Goal: Task Accomplishment & Management: Complete application form

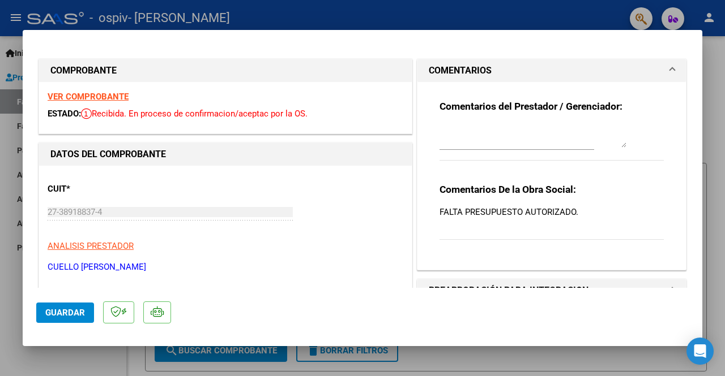
click at [717, 114] on div at bounding box center [362, 188] width 725 height 376
type input "$ 0,00"
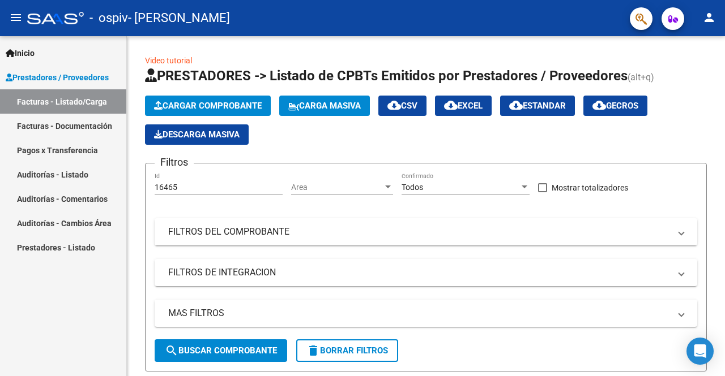
click at [241, 109] on span "Cargar Comprobante" at bounding box center [208, 106] width 108 height 10
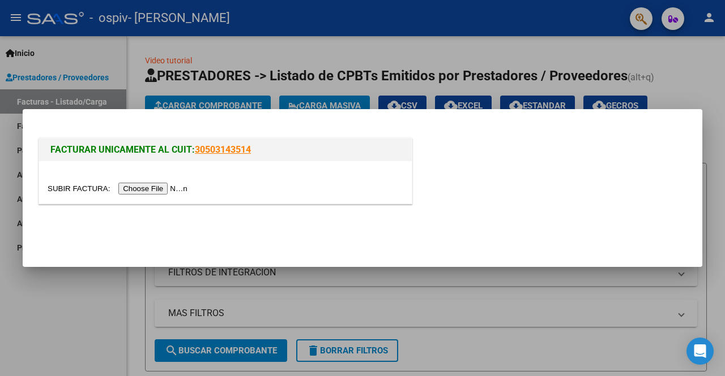
click at [163, 191] on input "file" at bounding box center [119, 189] width 143 height 12
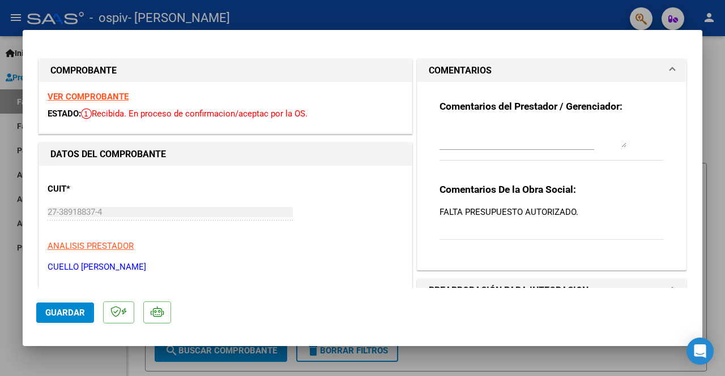
click at [721, 74] on div at bounding box center [362, 188] width 725 height 376
type input "$ 0,00"
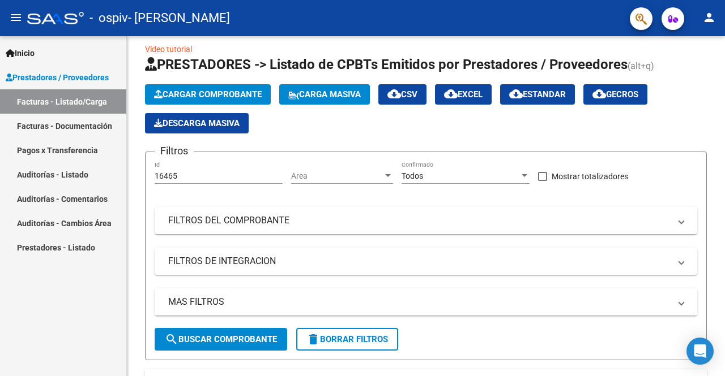
scroll to position [11, 0]
click at [229, 89] on button "Cargar Comprobante" at bounding box center [208, 94] width 126 height 20
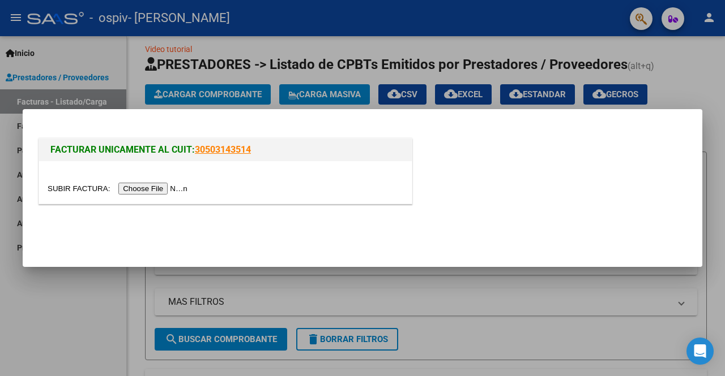
click at [166, 190] on input "file" at bounding box center [119, 189] width 143 height 12
click at [145, 183] on input "file" at bounding box center [119, 189] width 143 height 12
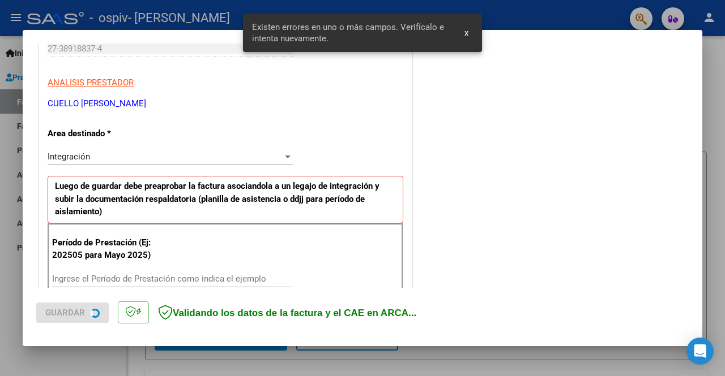
scroll to position [244, 0]
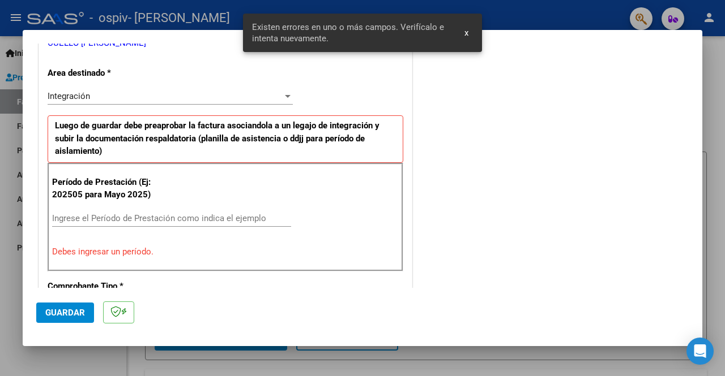
click at [214, 213] on input "Ingrese el Período de Prestación como indica el ejemplo" at bounding box center [171, 218] width 239 height 10
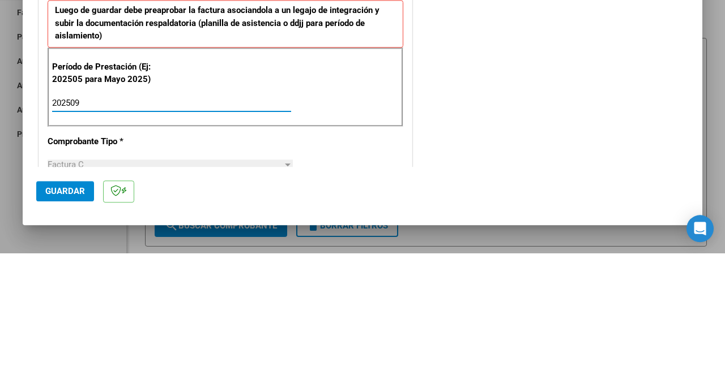
type input "202509"
click at [474, 212] on div "COMENTARIOS Comentarios del Prestador / Gerenciador:" at bounding box center [551, 315] width 274 height 1009
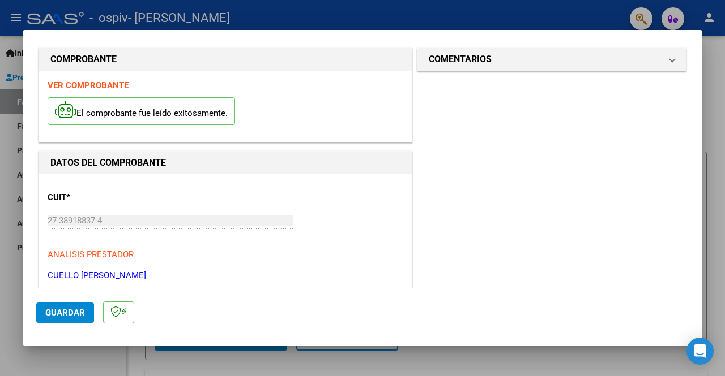
scroll to position [0, 0]
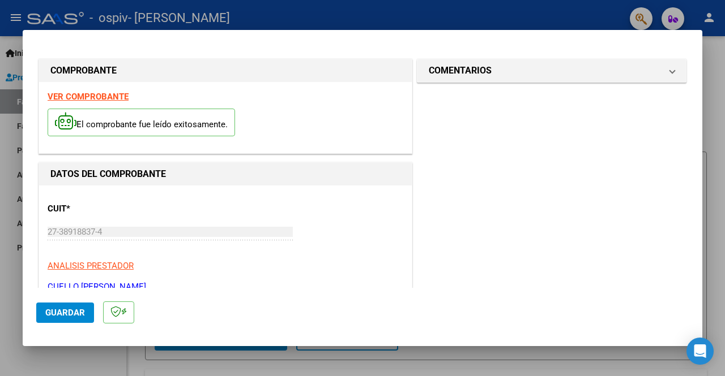
click at [60, 318] on span "Guardar" at bounding box center [65, 313] width 40 height 10
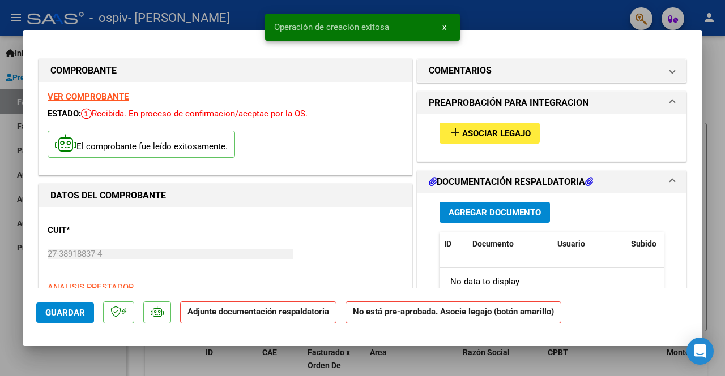
click at [504, 129] on span "Asociar Legajo" at bounding box center [496, 134] width 68 height 10
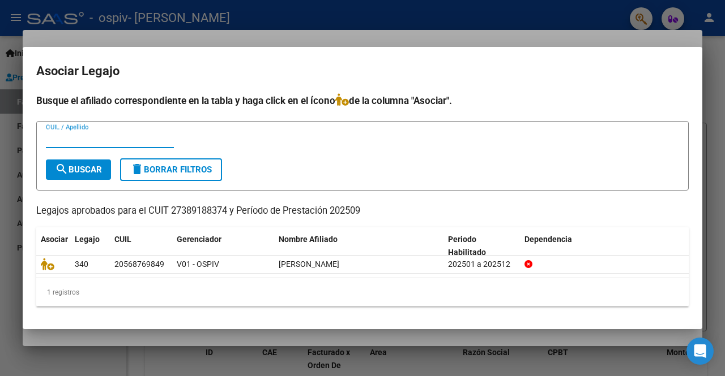
click at [52, 268] on icon at bounding box center [48, 264] width 14 height 12
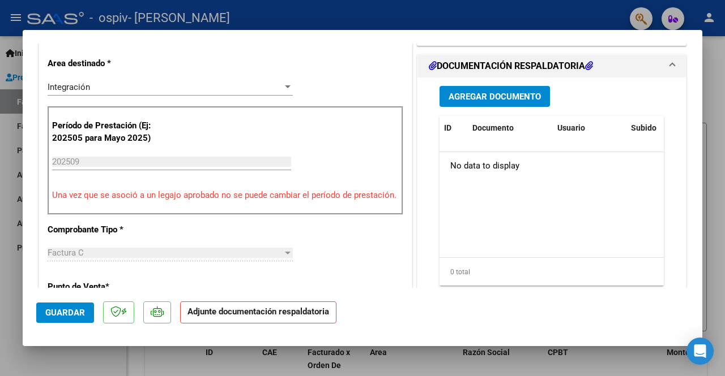
scroll to position [281, 0]
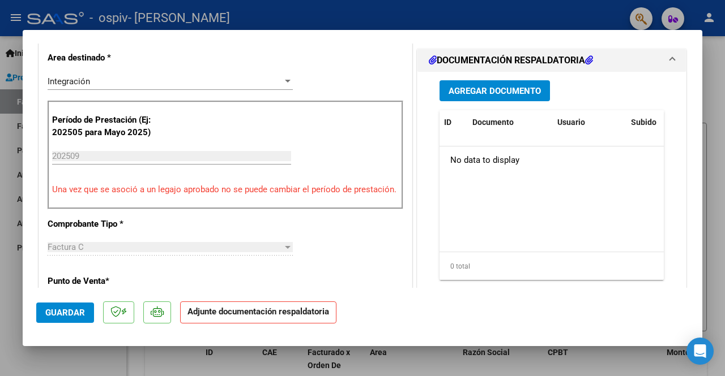
click at [286, 317] on strong "Adjunte documentación respaldatoria" at bounding box center [258, 312] width 142 height 10
click at [222, 317] on strong "Adjunte documentación respaldatoria" at bounding box center [258, 312] width 142 height 10
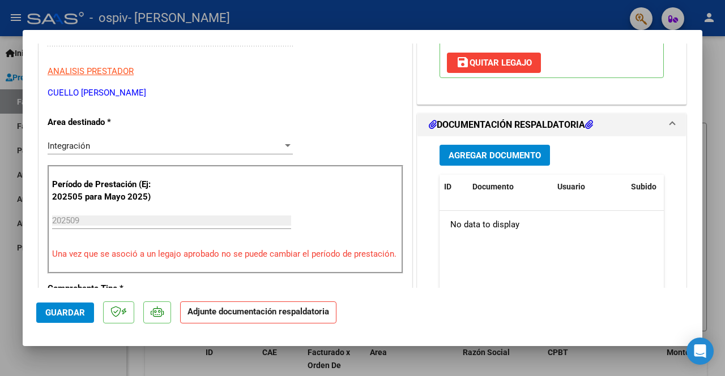
scroll to position [216, 0]
click at [506, 145] on button "Agregar Documento" at bounding box center [494, 155] width 110 height 21
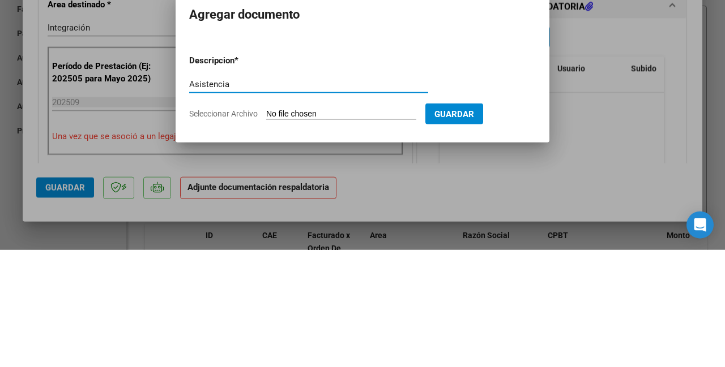
type input "Asistencia"
click at [244, 230] on span "Seleccionar Archivo" at bounding box center [223, 230] width 68 height 9
click at [266, 230] on input "Seleccionar Archivo" at bounding box center [341, 231] width 150 height 11
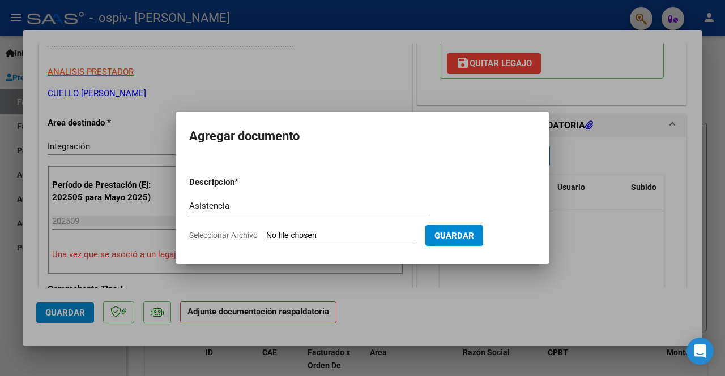
type input "C:\fakepath\asistencia Ibarrola sept.pdf"
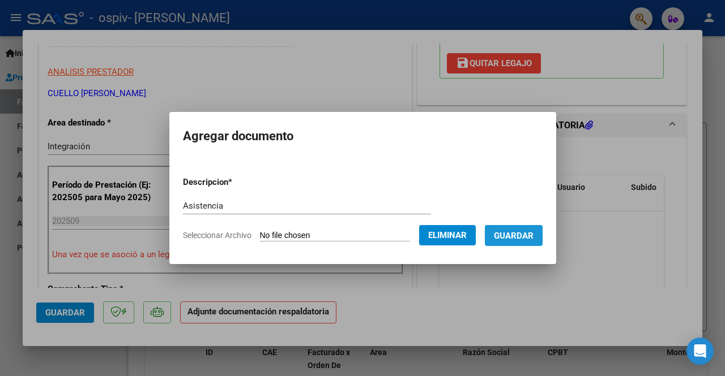
click at [527, 237] on span "Guardar" at bounding box center [514, 236] width 40 height 10
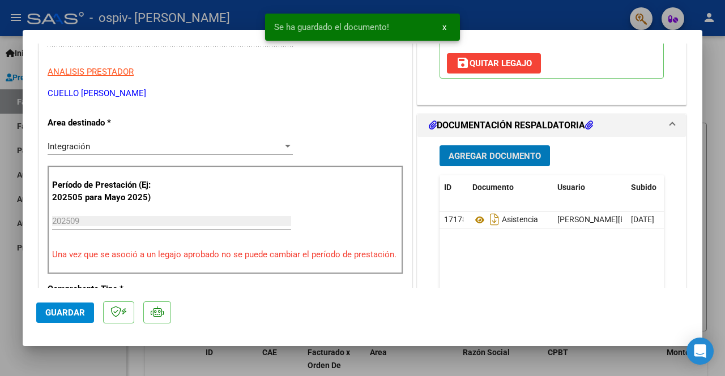
click at [520, 151] on span "Agregar Documento" at bounding box center [494, 156] width 92 height 10
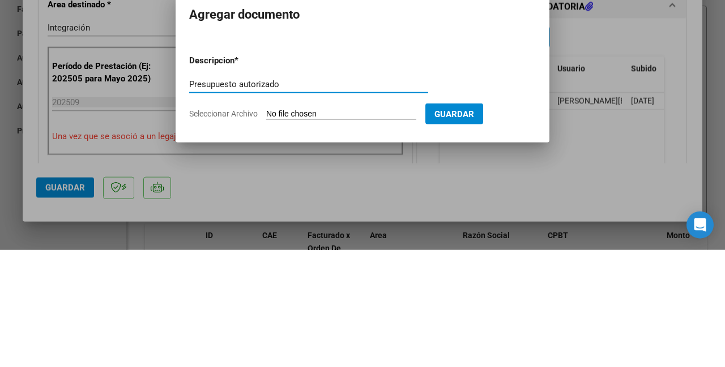
type input "Presupuesto autorizado"
click at [238, 243] on form "Descripcion * Presupuesto autorizado Escriba aquí una descripcion Seleccionar A…" at bounding box center [362, 204] width 346 height 83
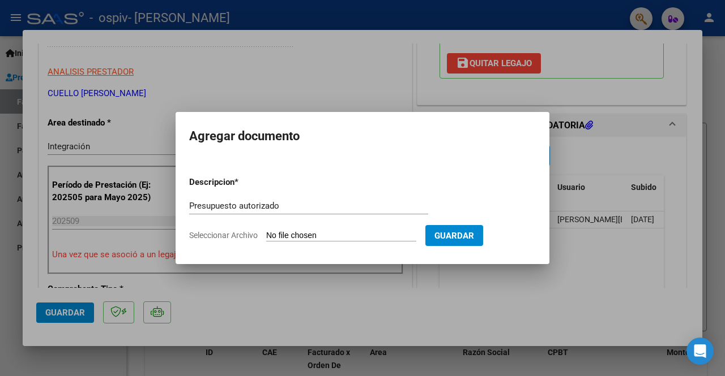
click at [249, 235] on span "Seleccionar Archivo" at bounding box center [223, 235] width 68 height 9
click at [266, 235] on input "Seleccionar Archivo" at bounding box center [341, 236] width 150 height 11
type input "C:\fakepath\presupuesto autorizado ibarrola (1).pdf"
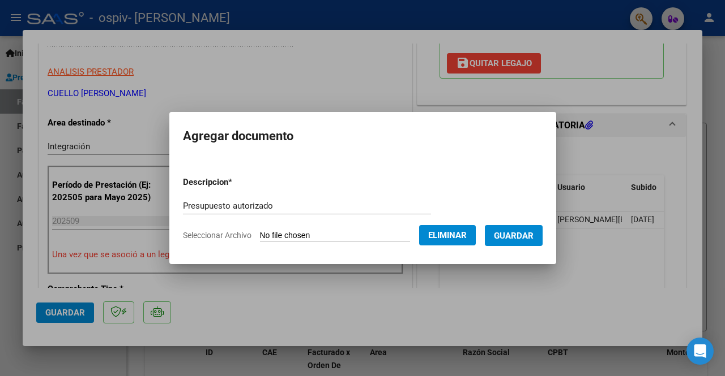
click at [523, 233] on span "Guardar" at bounding box center [514, 236] width 40 height 10
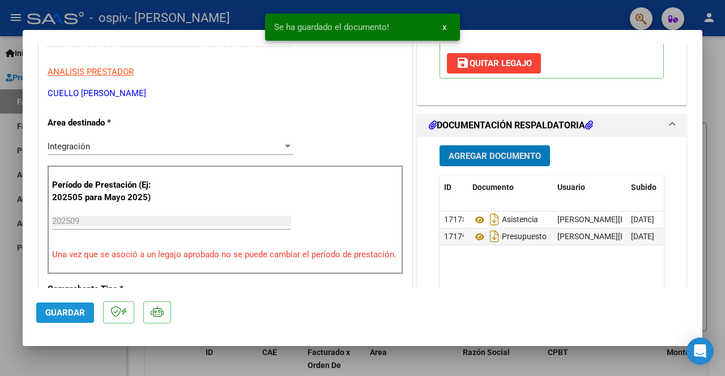
click at [58, 318] on span "Guardar" at bounding box center [65, 313] width 40 height 10
click at [723, 98] on div at bounding box center [362, 188] width 725 height 376
type input "$ 0,00"
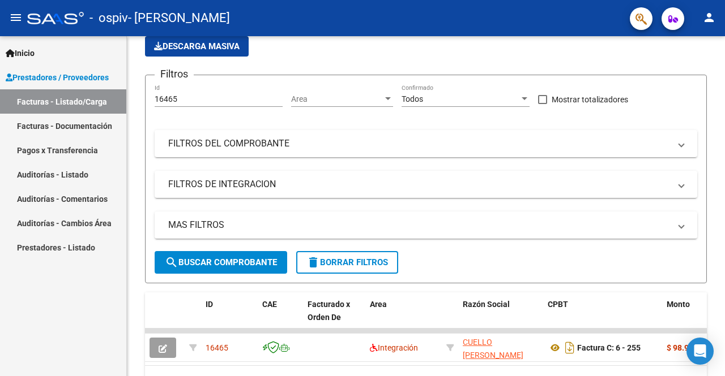
scroll to position [0, 0]
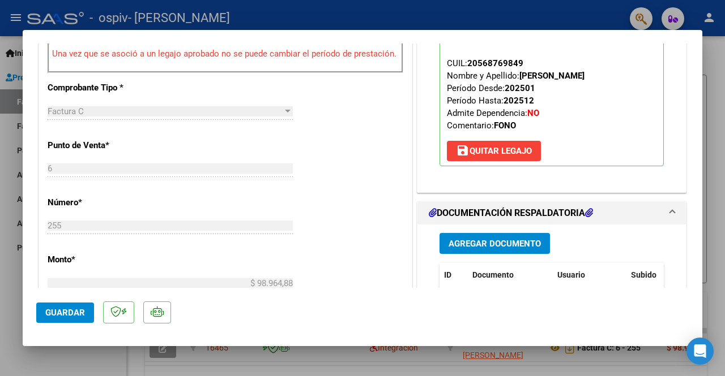
scroll to position [378, 0]
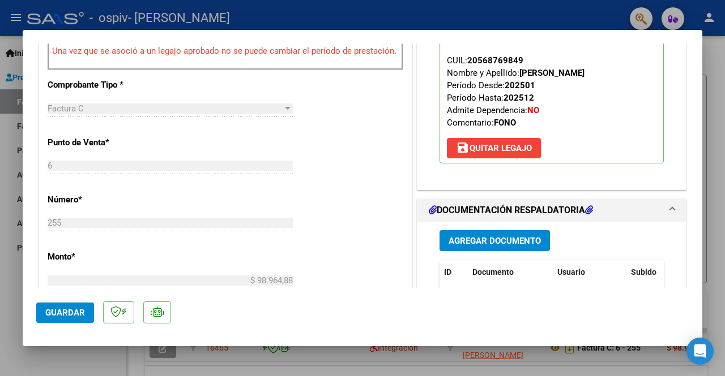
click at [717, 113] on div at bounding box center [362, 188] width 725 height 376
type input "$ 0,00"
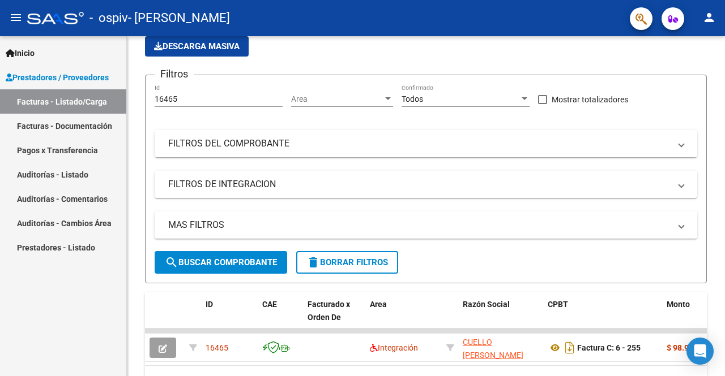
scroll to position [88, 0]
click at [83, 131] on link "Facturas - Documentación" at bounding box center [63, 126] width 126 height 24
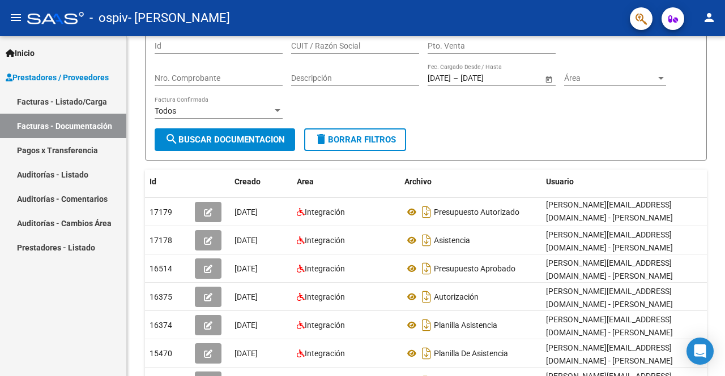
scroll to position [114, 0]
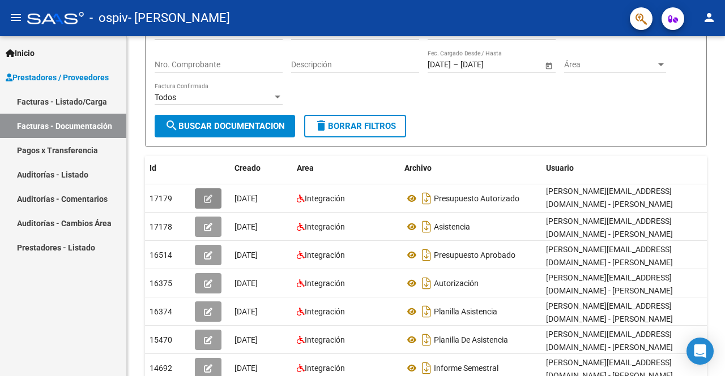
click at [207, 205] on button "button" at bounding box center [208, 199] width 27 height 20
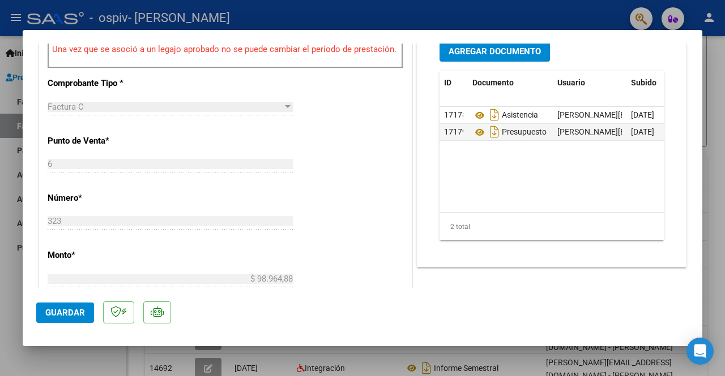
scroll to position [382, 0]
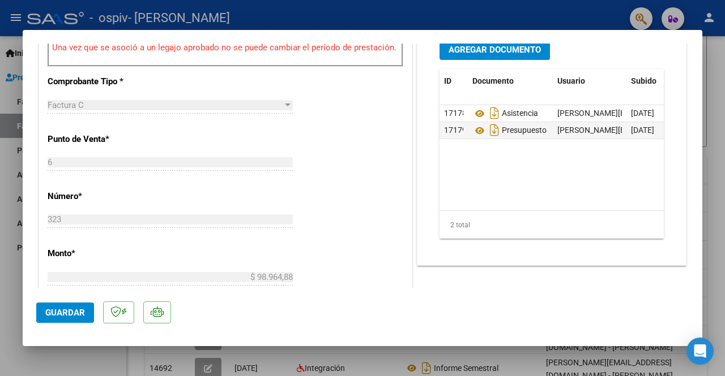
click at [722, 92] on div at bounding box center [362, 188] width 725 height 376
type input "$ 0,00"
